Goal: Browse casually

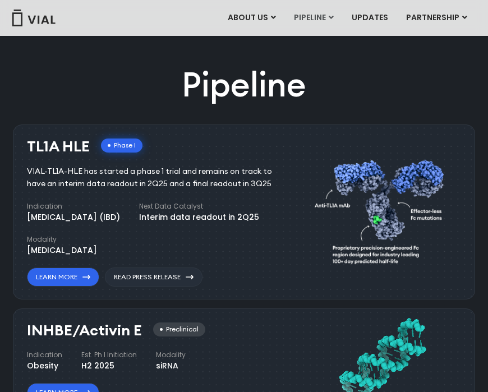
scroll to position [494, 0]
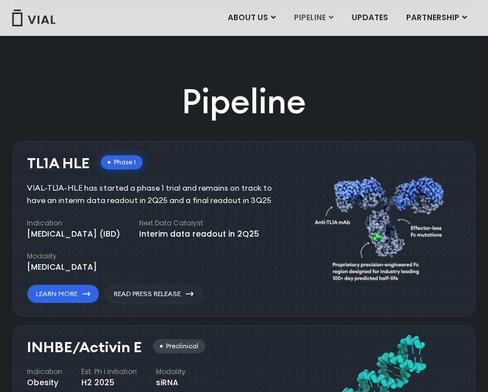
drag, startPoint x: 129, startPoint y: 193, endPoint x: 178, endPoint y: 210, distance: 51.9
click at [178, 210] on div "TL1A HLE Phase I VIAL-TL1A-HLE has started a phase 1 trial and remains on track…" at bounding box center [162, 229] width 270 height 149
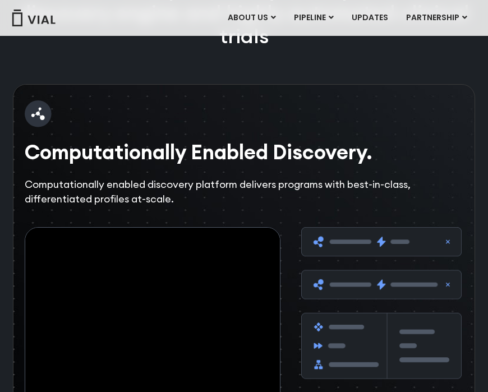
scroll to position [1298, 0]
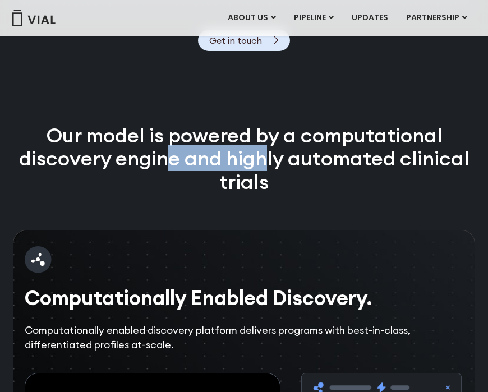
drag, startPoint x: 172, startPoint y: 201, endPoint x: 266, endPoint y: 201, distance: 94.2
click at [266, 194] on p "Our model is powered by a computational discovery engine and highly automated c…" at bounding box center [244, 159] width 462 height 70
